Goal: Use online tool/utility

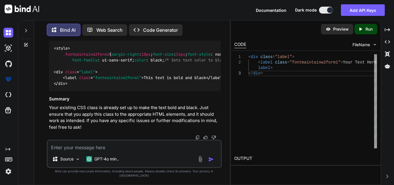
click at [71, 151] on textarea at bounding box center [134, 146] width 173 height 10
paste textarea "<div class="row"> <!-- Employer's Name Section --> <div class="col-md-6 mb-3"> …"
type textarea "<div class="row"> <!-- Employer's Name Section --> <div class="col-md-6 mb-3"> …"
click at [72, 151] on textarea at bounding box center [134, 146] width 173 height 10
paste textarea "<div> <label>W-2c</label> <label>Corrected Wage and Tax Statement</label> </div>"
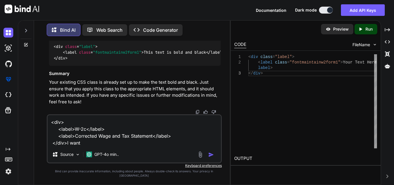
drag, startPoint x: 105, startPoint y: 136, endPoint x: 58, endPoint y: 134, distance: 47.3
click at [58, 134] on textarea "<div> <label>W-2c</label> <label>Corrected Wage and Tax Statement</label> </div…" at bounding box center [134, 130] width 173 height 31
click at [83, 146] on textarea "<div> <label>W-2c</label> <label>Corrected Wage and Tax Statement</label> </div…" at bounding box center [134, 130] width 173 height 31
paste textarea "<label>W-2c</label>"
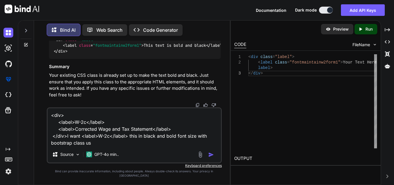
type textarea "<div> <label>W-2c</label> <label>Corrected Wage and Tax Statement</label> </div…"
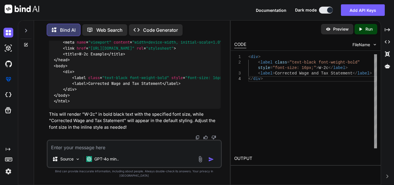
drag, startPoint x: 71, startPoint y: 66, endPoint x: 52, endPoint y: 50, distance: 24.6
copy code "< div > < label class = "text-black font-weight-bold" style = "font-size: 16px;…"
click at [95, 151] on textarea at bounding box center [134, 146] width 173 height 10
paste textarea "<h1>W-2c Corrected Wage and Tax Statement</h1>"
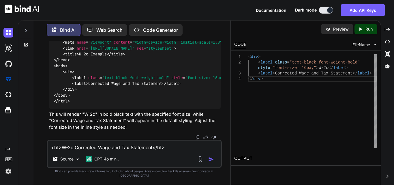
drag, startPoint x: 75, startPoint y: 151, endPoint x: 152, endPoint y: 151, distance: 77.3
click at [152, 151] on textarea "<h1>W-2c Corrected Wage and Tax Statement</h1>" at bounding box center [134, 146] width 173 height 10
click at [168, 149] on textarea "<h1>W-2c Corrected Wage and Tax Statement</h1>" at bounding box center [134, 146] width 173 height 10
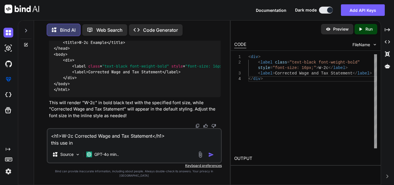
paste textarea "Corrected Wage and Tax Statement"
type textarea "<h1>W-2c Corrected Wage and Tax Statement</h1> this use in Corrected Wage and T…"
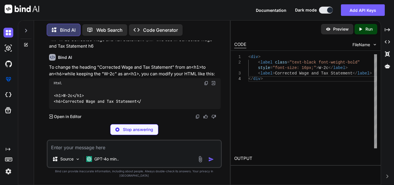
scroll to position [13399, 0]
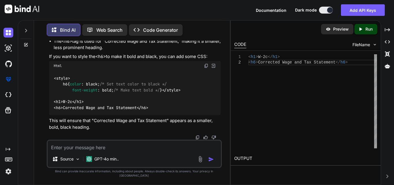
drag, startPoint x: 156, startPoint y: 110, endPoint x: 52, endPoint y: 108, distance: 103.6
click at [52, 12] on div "< h1 > W-2c </ h1 > < h6 > Corrected Wage and Tax Statement </ h6 >" at bounding box center [135, 0] width 172 height 21
copy code "< h1 > W-2c </ h1 > < h6 > Corrected Wage and Tax Statement </ h6 >"
click at [78, 151] on textarea at bounding box center [134, 146] width 173 height 10
paste textarea "<div class="header-container"> <h1>W-2c</h1> <h6>Corrected Wage and Tax Stateme…"
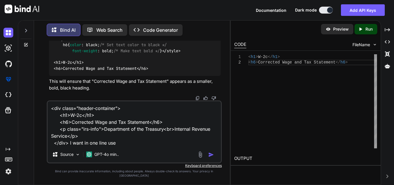
type textarea "<div class="header-container"> <h1>W-2c</h1> <h6>Corrected Wage and Tax Stateme…"
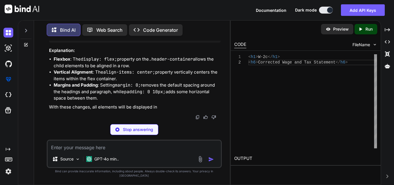
scroll to position [13796, 0]
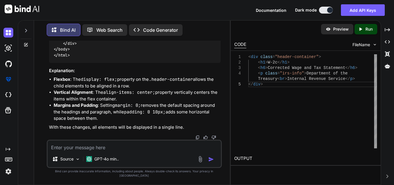
drag, startPoint x: 59, startPoint y: 101, endPoint x: 50, endPoint y: 72, distance: 30.2
drag, startPoint x: 52, startPoint y: 67, endPoint x: 61, endPoint y: 128, distance: 61.4
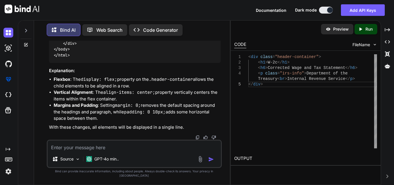
copy code ".header-container { display : flex; /* Use flexbox for alignment */ align-items…"
